Goal: Task Accomplishment & Management: Manage account settings

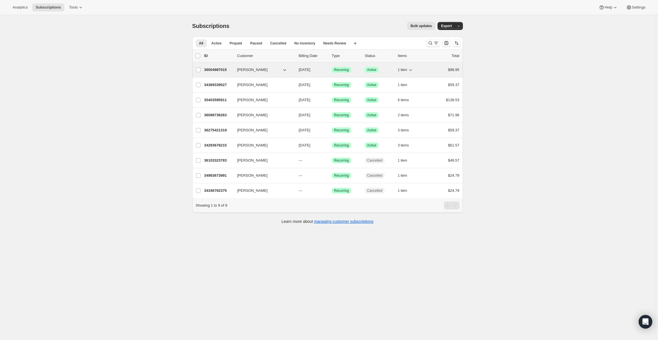
click at [412, 67] on icon "button" at bounding box center [411, 70] width 6 height 6
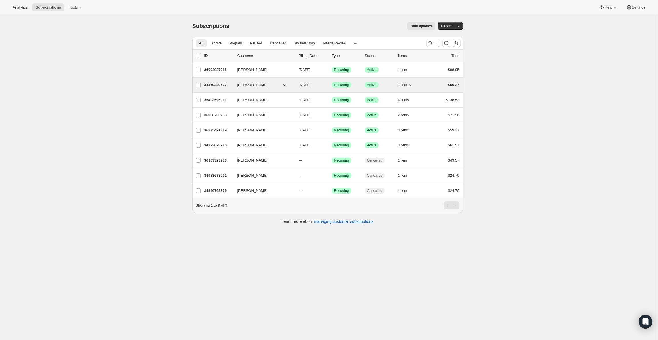
click at [413, 85] on icon "button" at bounding box center [411, 85] width 6 height 6
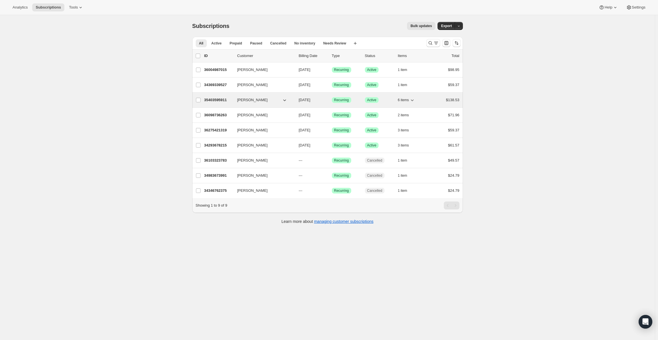
click at [413, 99] on icon "button" at bounding box center [413, 100] width 6 height 6
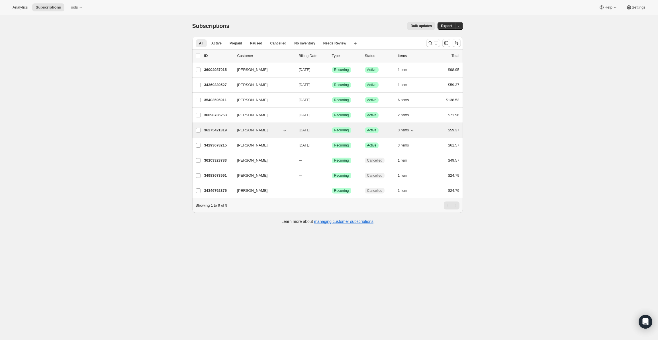
click at [415, 128] on icon "button" at bounding box center [413, 130] width 6 height 6
click at [72, 75] on div "Subscriptions. This page is ready Subscriptions Bulk updates More actions Bulk …" at bounding box center [327, 185] width 655 height 340
